Goal: Task Accomplishment & Management: Use online tool/utility

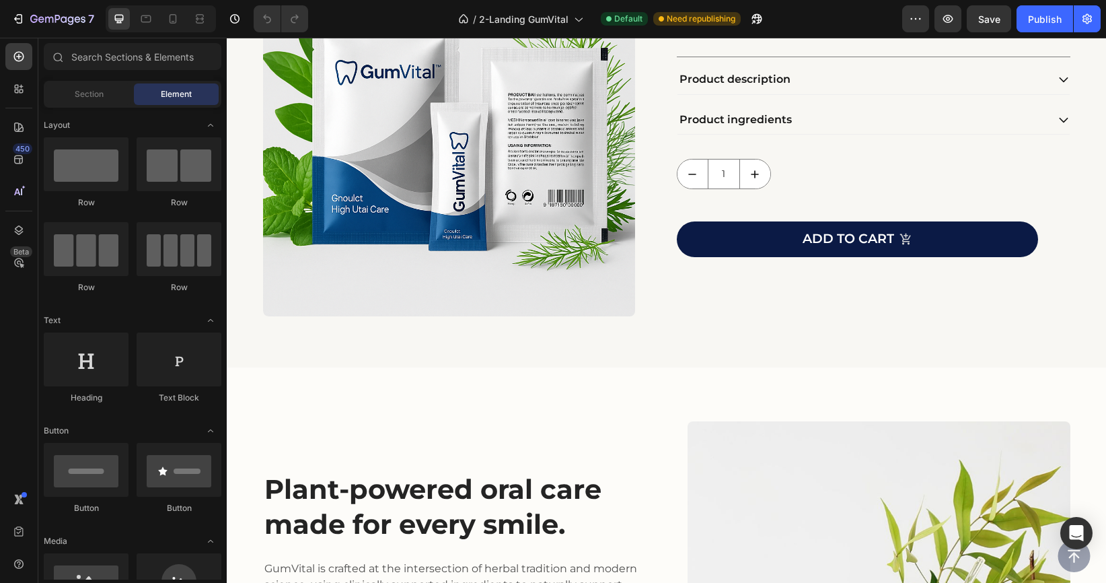
scroll to position [5821, 0]
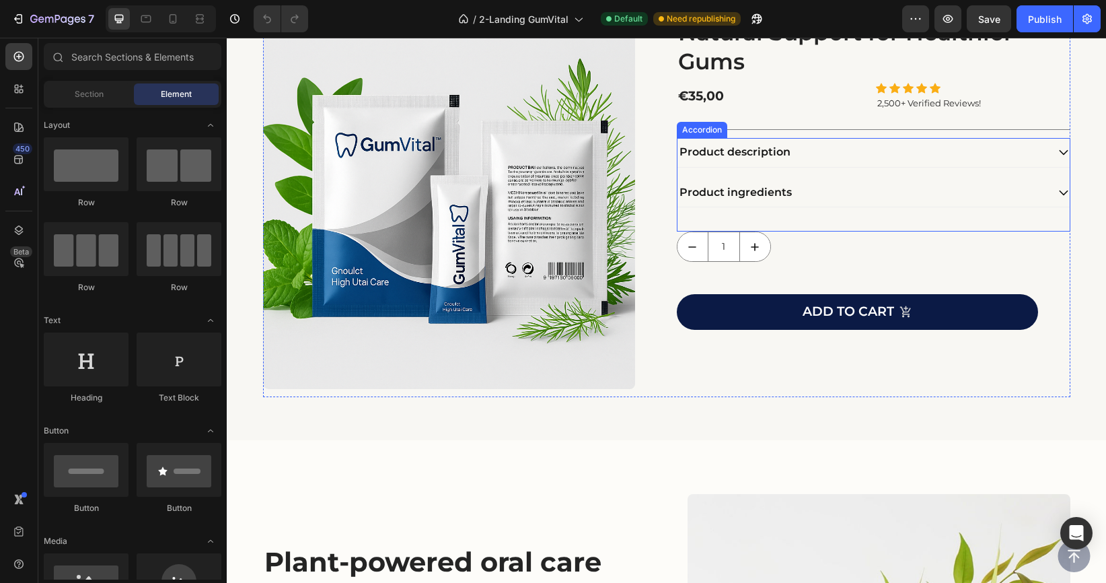
click at [717, 155] on p "Product description" at bounding box center [735, 152] width 111 height 14
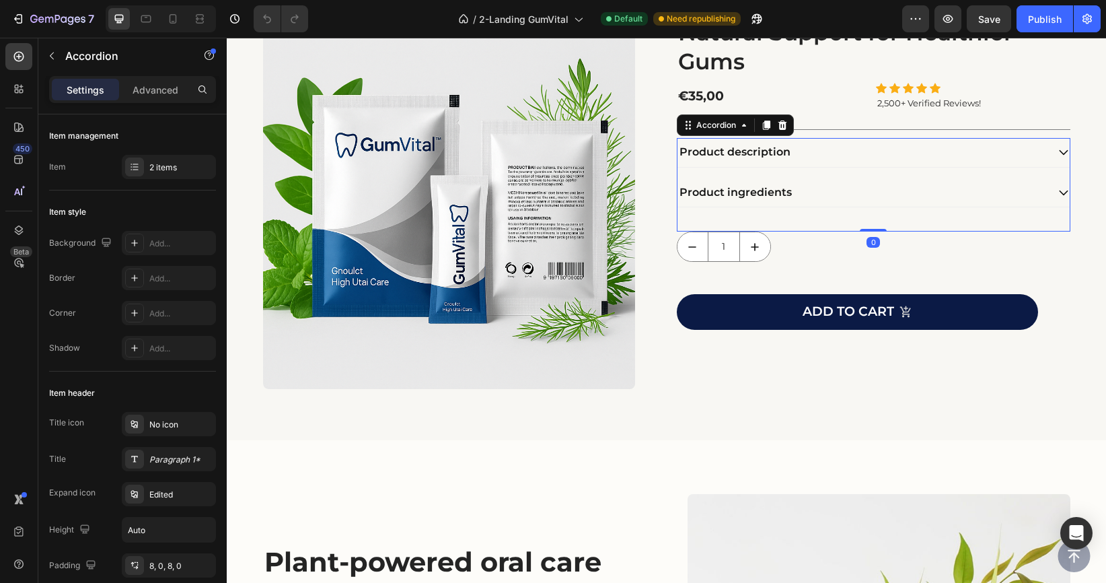
click at [1061, 153] on icon at bounding box center [1064, 152] width 12 height 12
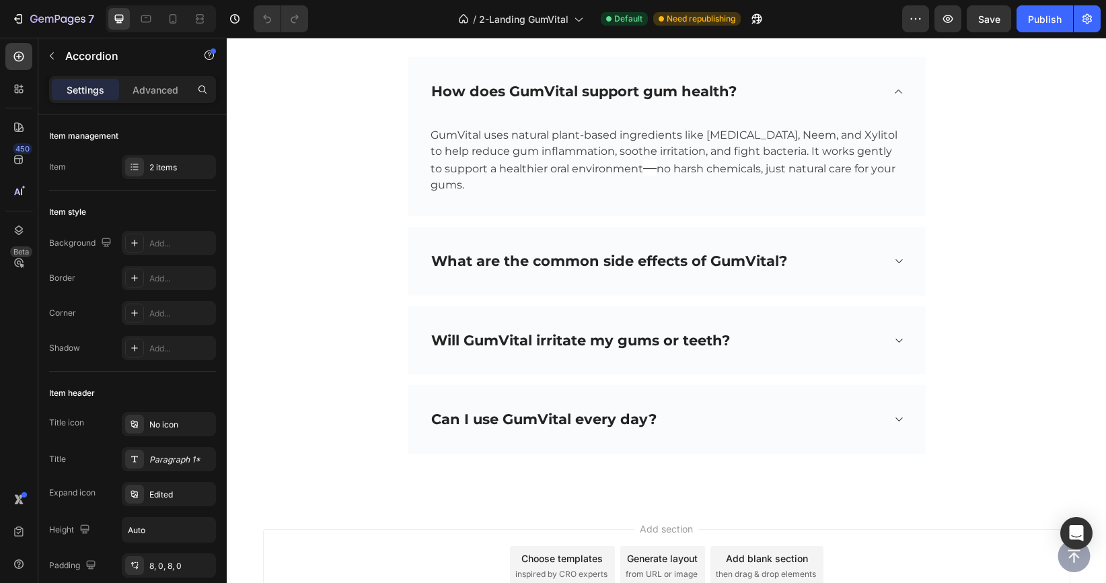
scroll to position [7058, 0]
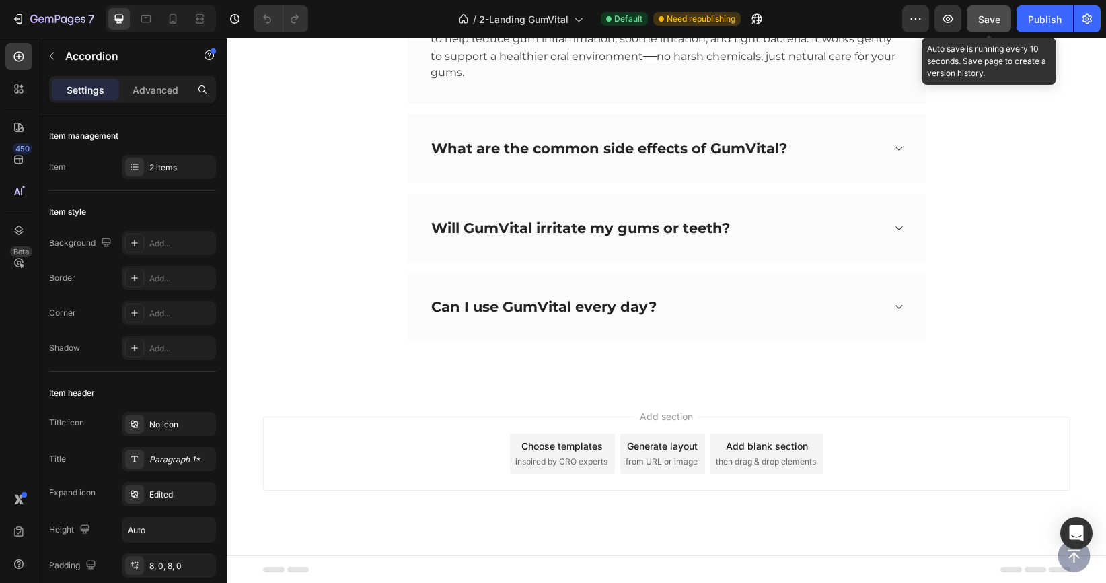
click at [991, 22] on span "Save" at bounding box center [990, 18] width 22 height 11
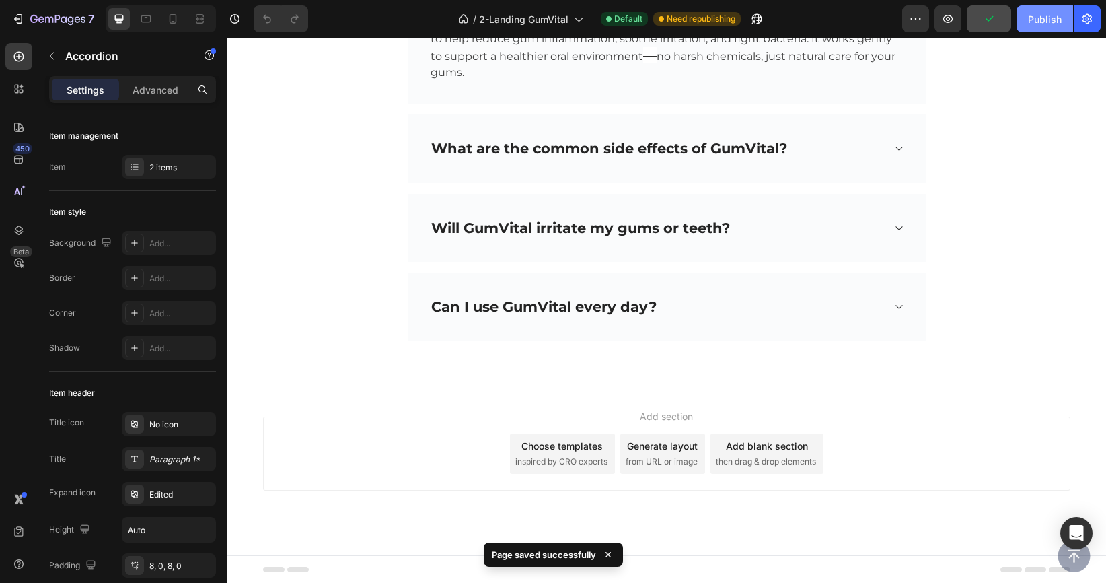
click at [1044, 18] on div "Publish" at bounding box center [1045, 19] width 34 height 14
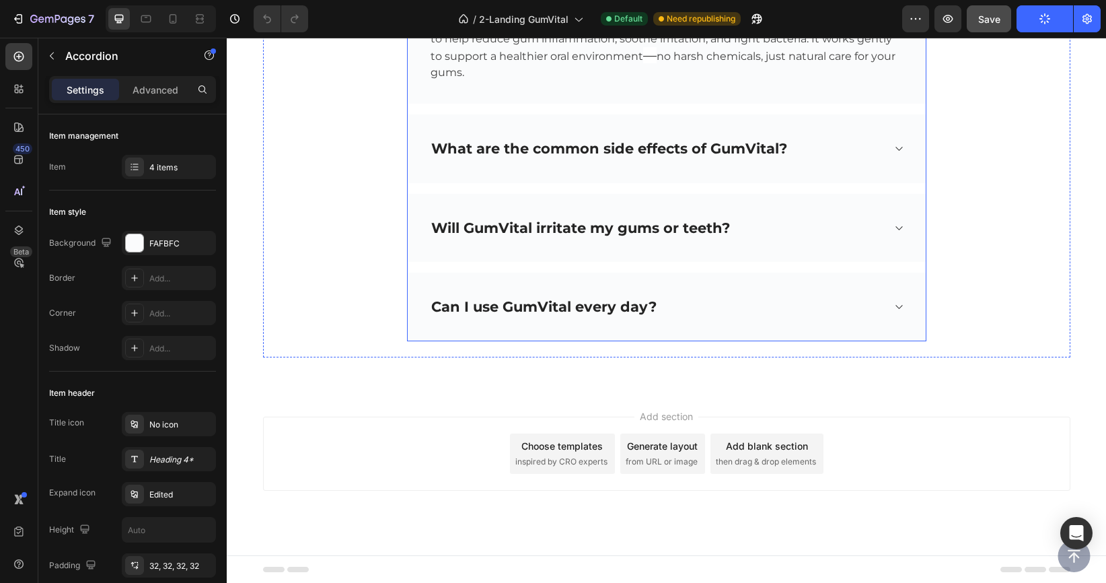
click at [895, 148] on icon at bounding box center [899, 148] width 10 height 11
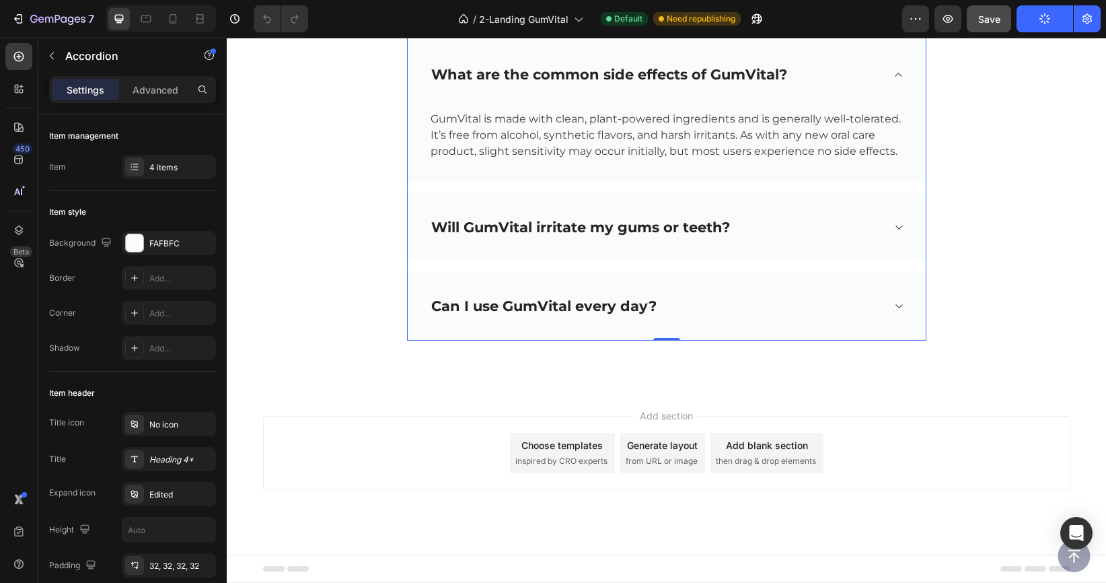
scroll to position [7041, 0]
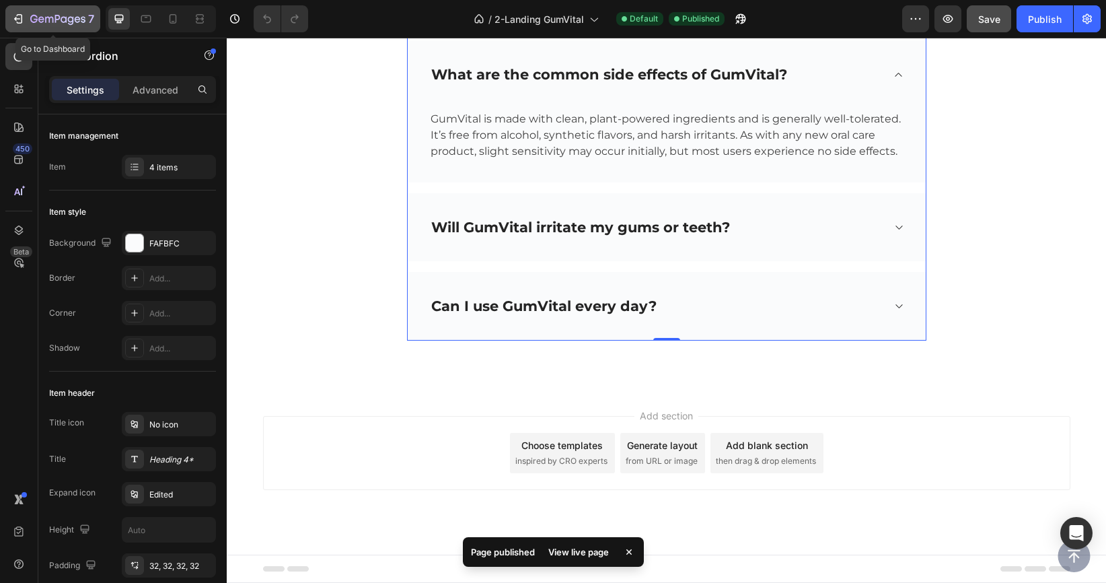
click at [53, 20] on icon "button" at bounding box center [49, 20] width 8 height 6
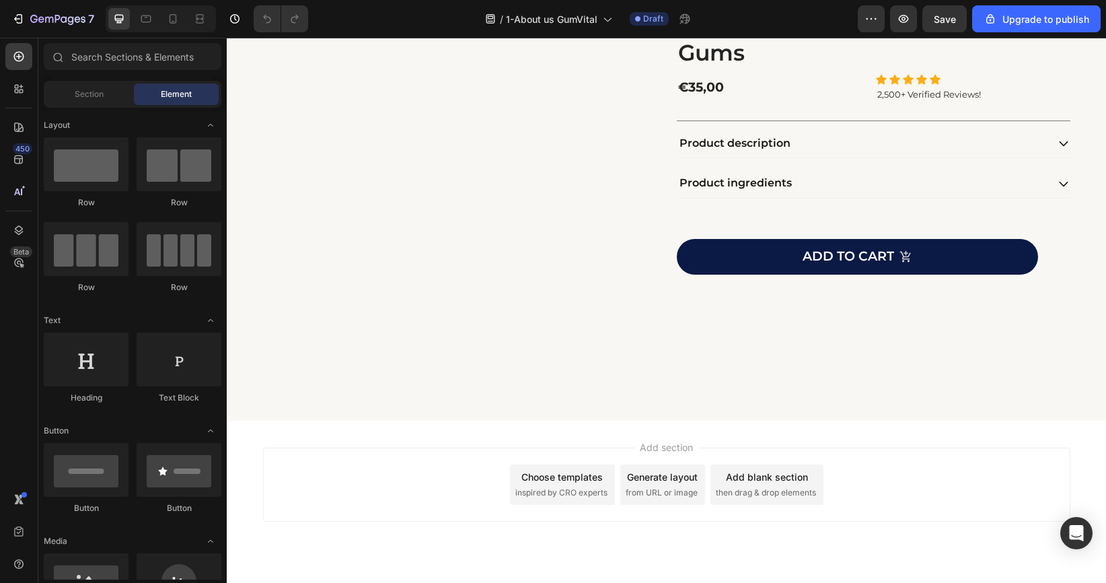
scroll to position [2443, 0]
